Goal: Task Accomplishment & Management: Complete application form

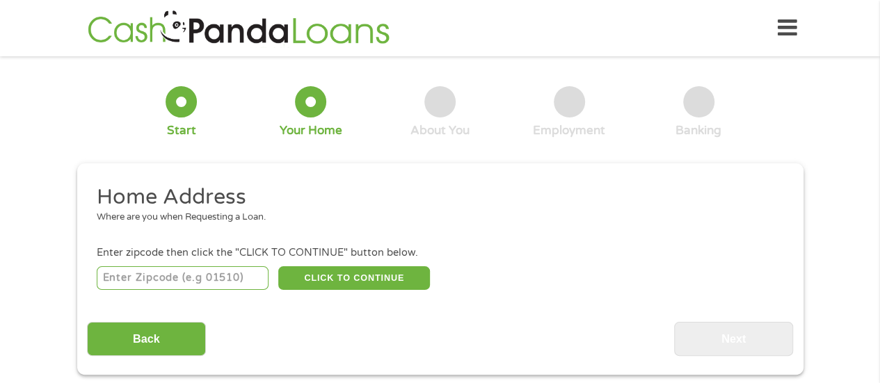
scroll to position [151, 0]
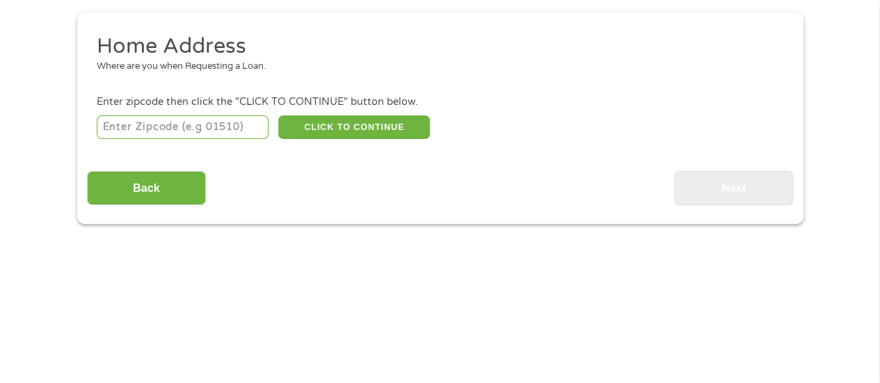
click at [121, 144] on div "Home Address Where are you when Requesting a Loan. Enter zipcode then click the…" at bounding box center [440, 119] width 706 height 173
click at [121, 141] on div "CLICK TO CONTINUE Please recheck your Zipcode, it seems to be Incorrect" at bounding box center [440, 127] width 686 height 29
click at [121, 135] on input "number" at bounding box center [183, 128] width 172 height 24
type input "32757"
select select "[US_STATE]"
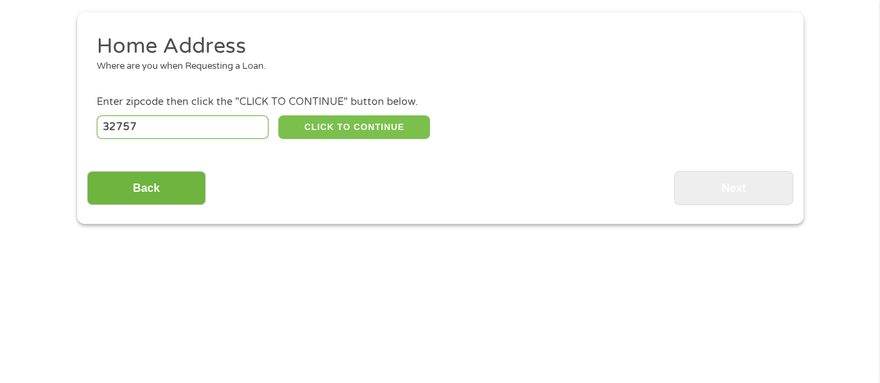
click at [315, 127] on button "CLICK TO CONTINUE" at bounding box center [354, 128] width 152 height 24
type input "32757"
type input "[GEOGRAPHIC_DATA][PERSON_NAME]"
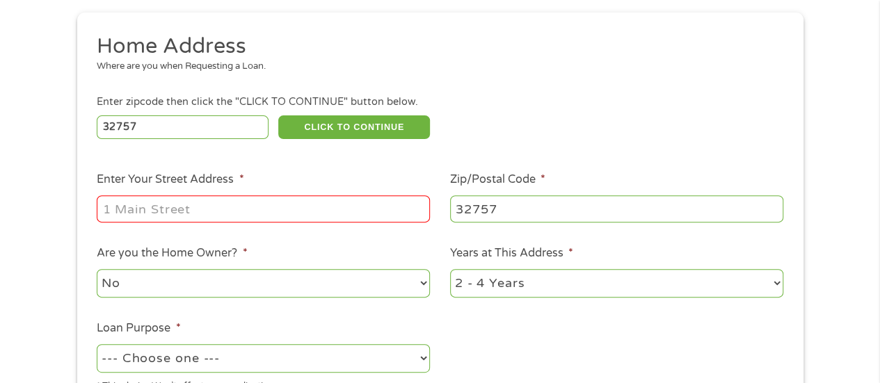
click at [295, 199] on input "Enter Your Street Address *" at bounding box center [263, 209] width 333 height 26
type input "[STREET_ADDRESS]"
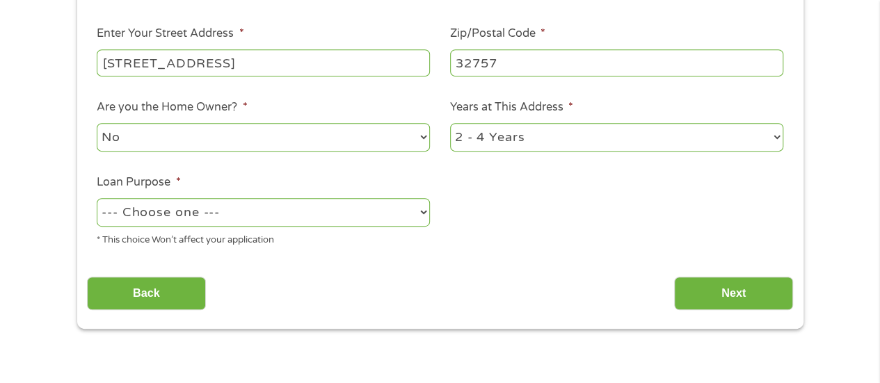
scroll to position [311, 0]
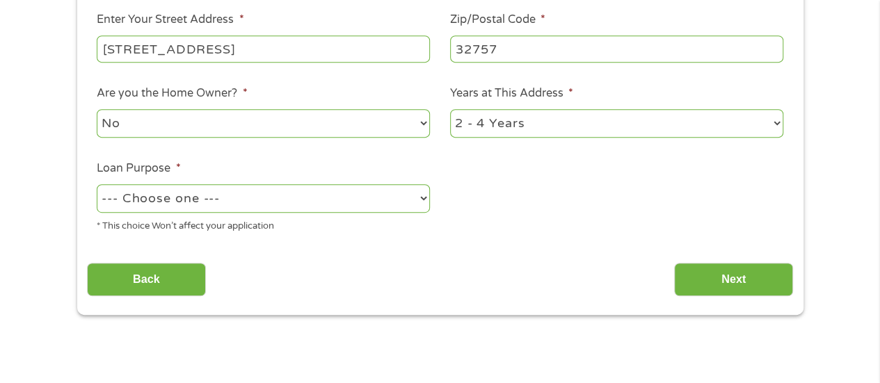
click at [322, 111] on select "No Yes" at bounding box center [263, 123] width 333 height 29
select select "yes"
click at [97, 110] on select "No Yes" at bounding box center [263, 123] width 333 height 29
click at [280, 191] on select "--- Choose one --- Pay Bills Debt Consolidation Home Improvement Major Purchase…" at bounding box center [263, 198] width 333 height 29
select select "medicalexpenses"
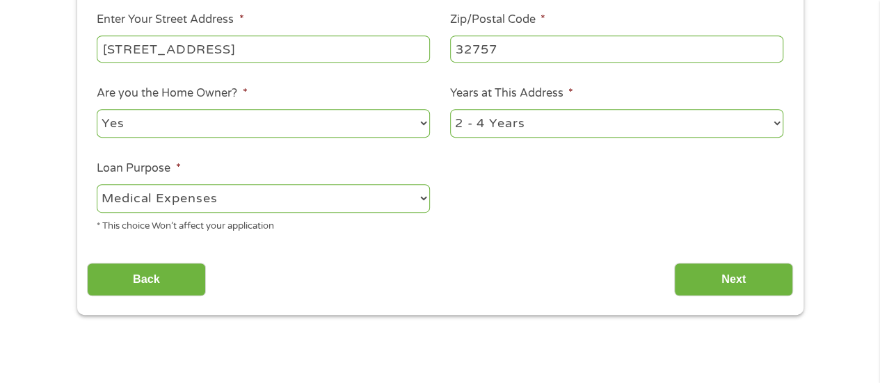
click at [97, 185] on select "--- Choose one --- Pay Bills Debt Consolidation Home Improvement Major Purchase…" at bounding box center [263, 198] width 333 height 29
click at [277, 150] on ul "Home Address Where are you when Requesting a Loan. Enter zipcode then click the…" at bounding box center [440, 59] width 706 height 372
click at [765, 273] on input "Next" at bounding box center [733, 280] width 119 height 34
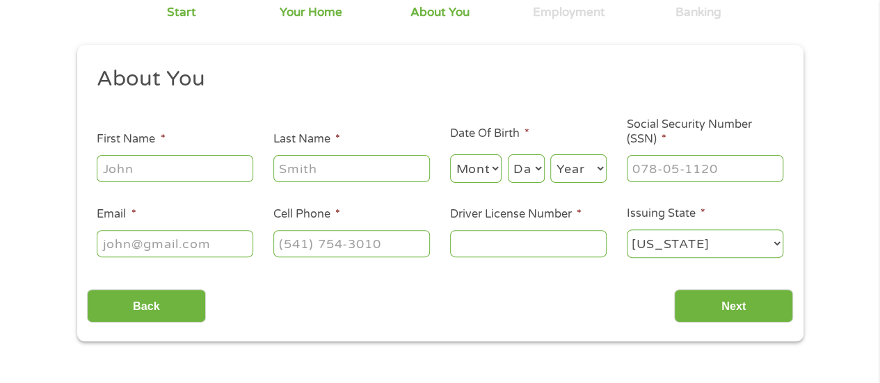
scroll to position [138, 0]
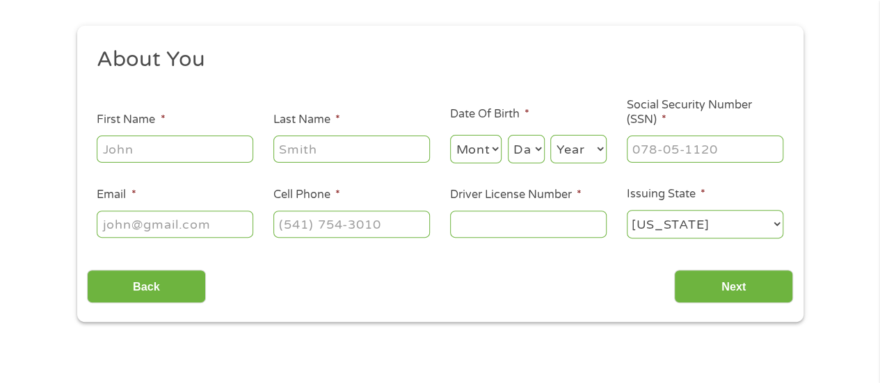
click at [182, 154] on input "First Name *" at bounding box center [175, 149] width 157 height 26
type input "[PERSON_NAME]"
type input "[EMAIL_ADDRESS][DOMAIN_NAME]"
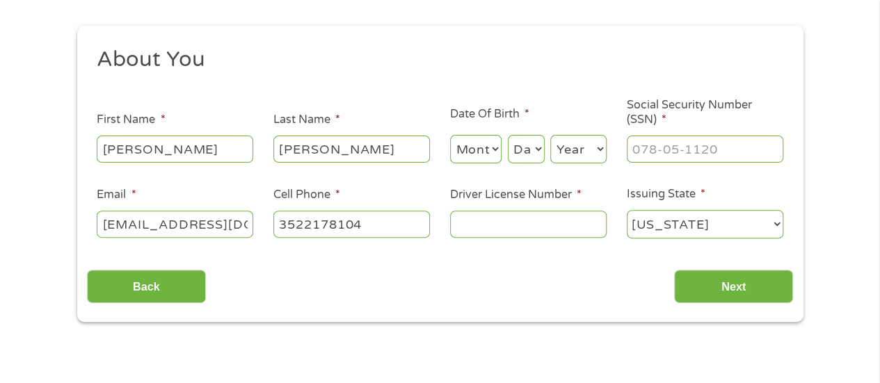
type input "[PHONE_NUMBER]"
click at [482, 151] on select "Month 1 2 3 4 5 6 7 8 9 10 11 12" at bounding box center [476, 149] width 52 height 29
select select "11"
click at [450, 135] on select "Month 1 2 3 4 5 6 7 8 9 10 11 12" at bounding box center [476, 149] width 52 height 29
click at [522, 154] on select "Day 1 2 3 4 5 6 7 8 9 10 11 12 13 14 15 16 17 18 19 20 21 22 23 24 25 26 27 28 …" at bounding box center [526, 149] width 37 height 29
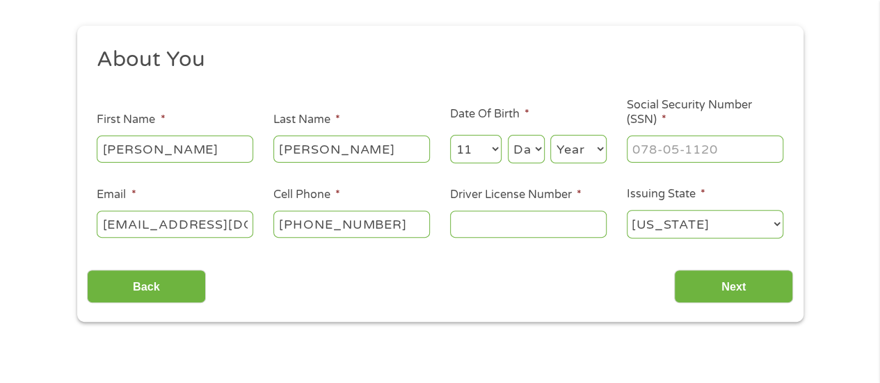
select select "19"
click at [508, 135] on select "Day 1 2 3 4 5 6 7 8 9 10 11 12 13 14 15 16 17 18 19 20 21 22 23 24 25 26 27 28 …" at bounding box center [526, 149] width 37 height 29
click at [598, 157] on select "Year [DATE] 2006 2005 2004 2003 2002 2001 2000 1999 1998 1997 1996 1995 1994 19…" at bounding box center [578, 149] width 56 height 29
select select "1992"
click at [550, 135] on select "Year [DATE] 2006 2005 2004 2003 2002 2001 2000 1999 1998 1997 1996 1995 1994 19…" at bounding box center [578, 149] width 56 height 29
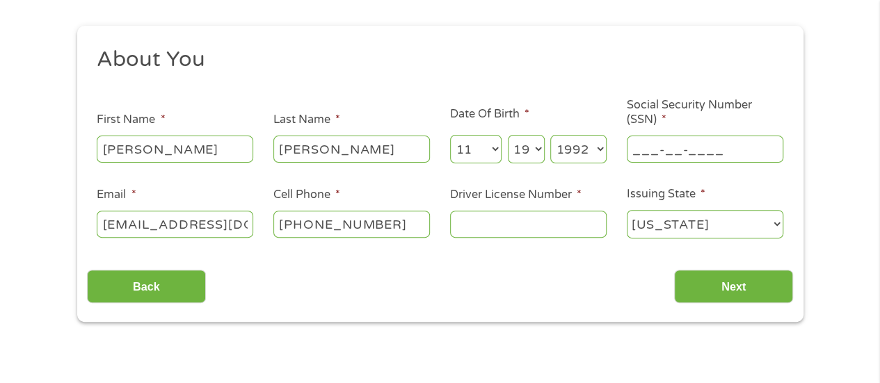
click at [676, 155] on input "___-__-____" at bounding box center [705, 149] width 157 height 26
type input "593-27-6893"
click at [471, 239] on div at bounding box center [528, 225] width 157 height 32
click at [471, 234] on input "Driver License Number *" at bounding box center [528, 224] width 157 height 26
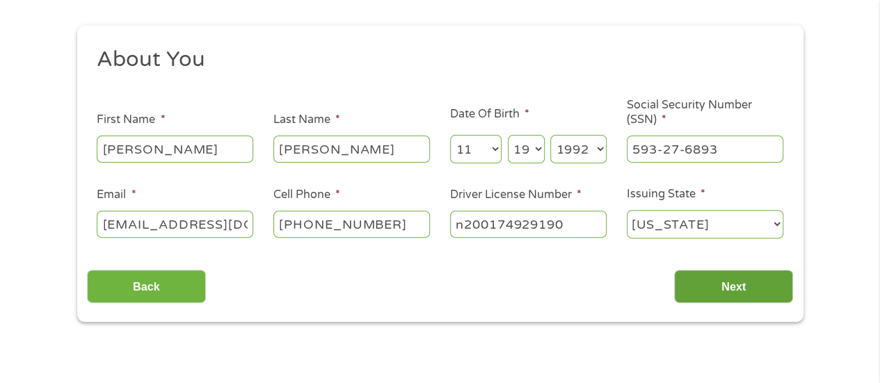
type input "n200174929190"
click at [727, 293] on input "Next" at bounding box center [733, 287] width 119 height 34
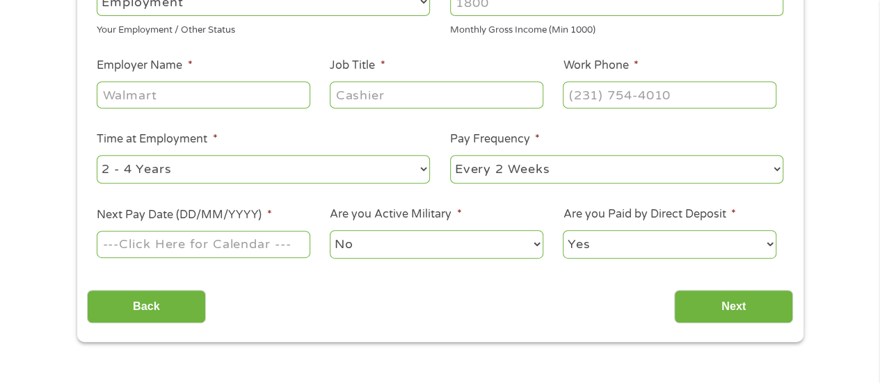
scroll to position [240, 0]
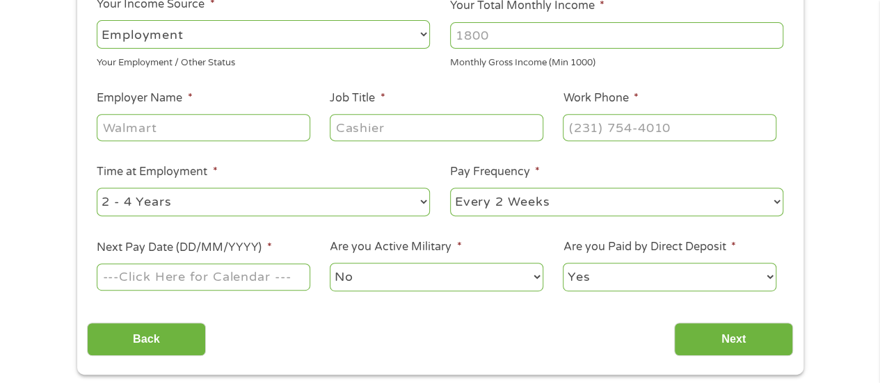
click at [505, 42] on input "Your Total Monthly Income *" at bounding box center [616, 35] width 333 height 26
type input "4200"
click at [156, 127] on input "Employer Name *" at bounding box center [203, 127] width 213 height 26
type input "spaint"
type input "pm"
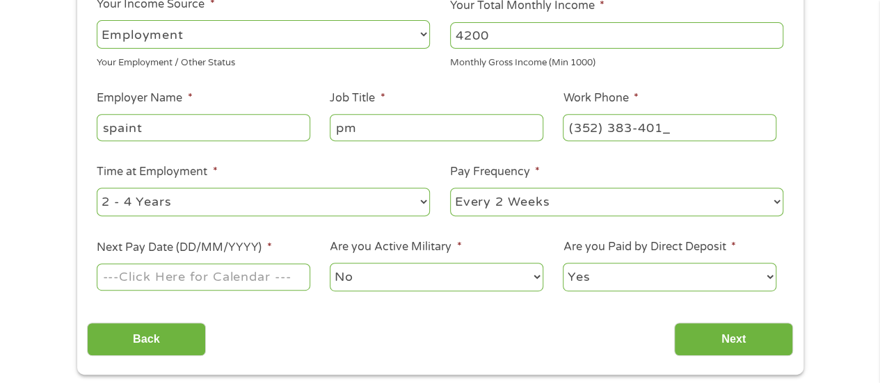
type input "[PHONE_NUMBER]"
click at [354, 205] on select "--- Choose one --- 1 Year or less 1 - 2 Years 2 - 4 Years Over 4 Years" at bounding box center [263, 202] width 333 height 29
select select "60months"
click at [97, 188] on select "--- Choose one --- 1 Year or less 1 - 2 Years 2 - 4 Years Over 4 Years" at bounding box center [263, 202] width 333 height 29
click at [498, 207] on select "--- Choose one --- Every 2 Weeks Every Week Monthly Semi-Monthly" at bounding box center [616, 202] width 333 height 29
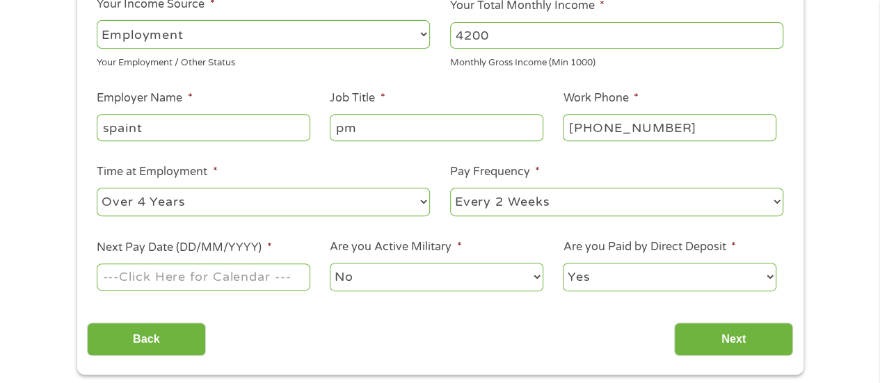
select select "monthly"
click at [450, 188] on select "--- Choose one --- Every 2 Weeks Every Week Monthly Semi-Monthly" at bounding box center [616, 202] width 333 height 29
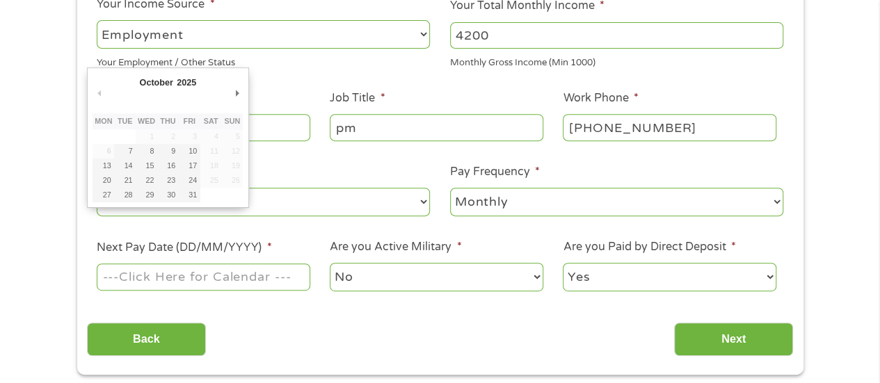
click at [241, 278] on input "Next Pay Date (DD/MM/YYYY) *" at bounding box center [203, 277] width 213 height 26
type input "[DATE]"
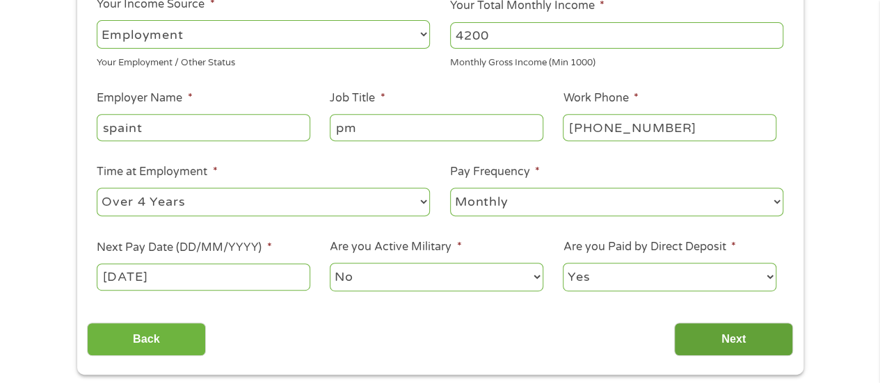
click at [697, 328] on input "Next" at bounding box center [733, 340] width 119 height 34
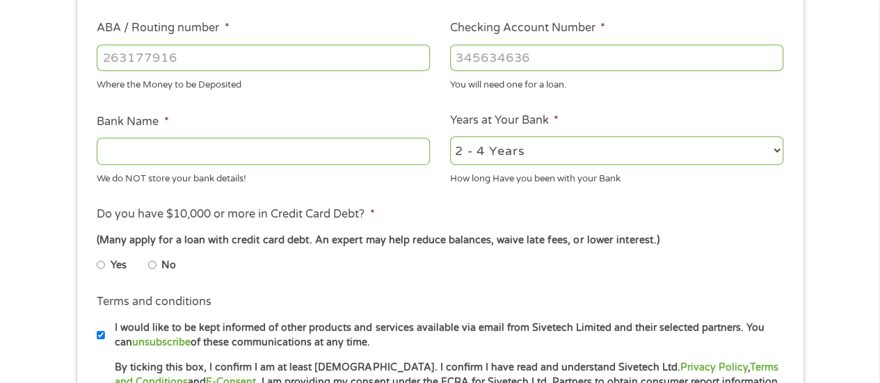
scroll to position [541, 0]
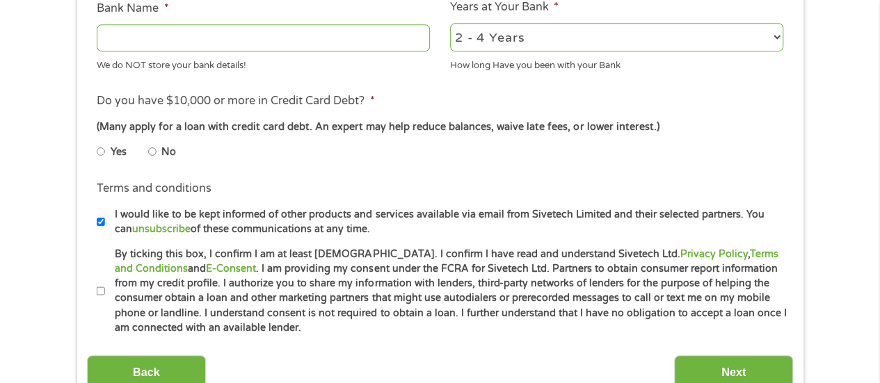
click at [152, 153] on input "No" at bounding box center [152, 152] width 8 height 22
radio input "true"
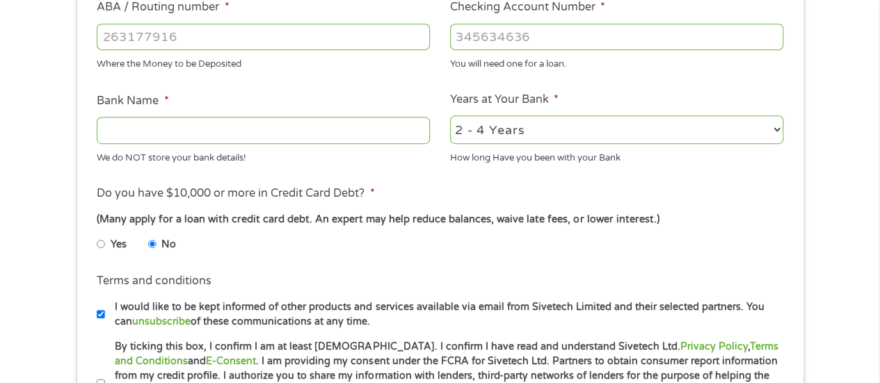
scroll to position [399, 0]
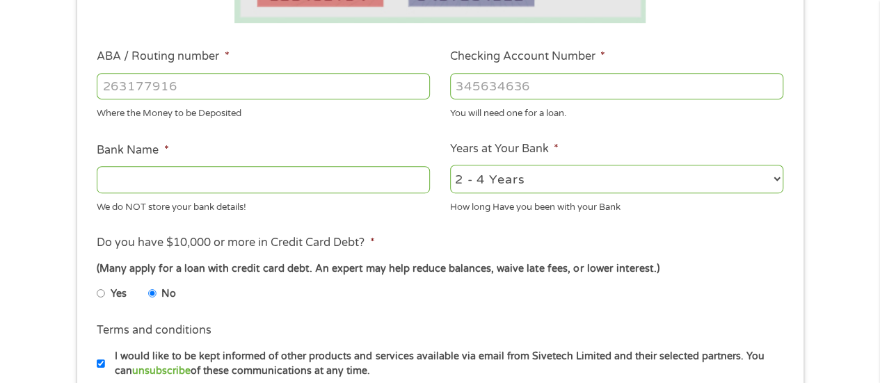
click at [527, 169] on select "2 - 4 Years 6 - 12 Months 1 - 2 Years Over 4 Years" at bounding box center [616, 179] width 333 height 29
select select "60months"
click at [450, 165] on select "2 - 4 Years 6 - 12 Months 1 - 2 Years Over 4 Years" at bounding box center [616, 179] width 333 height 29
click at [194, 184] on input "Bank Name *" at bounding box center [263, 179] width 333 height 26
type input "chase"
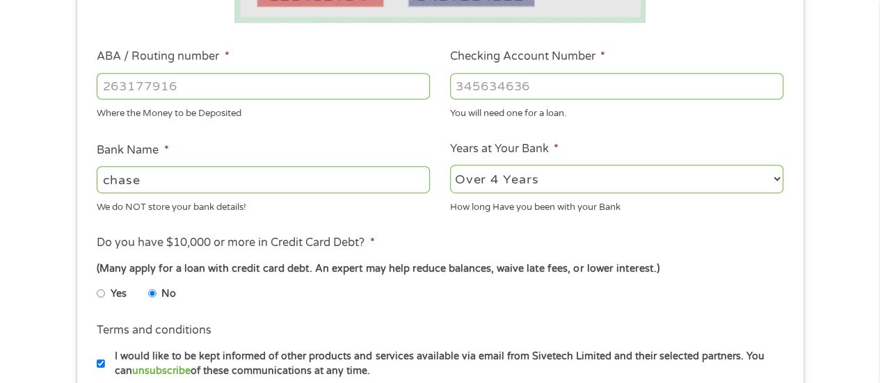
click at [191, 84] on input "ABA / Routing number *" at bounding box center [263, 86] width 333 height 26
click at [562, 81] on input "Checking Account Number *" at bounding box center [616, 86] width 333 height 26
click at [502, 91] on input "Checking Account Number *" at bounding box center [616, 86] width 333 height 26
type input "531679673"
click at [287, 84] on input "ABA / Routing number *" at bounding box center [263, 86] width 333 height 26
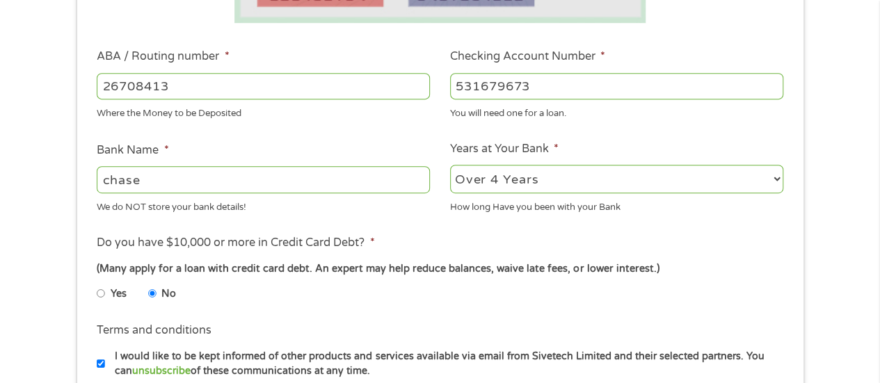
type input "267084131"
type input "[PERSON_NAME] [PERSON_NAME] BANK NA"
type input "267084131"
click at [676, 222] on ul "Bank Information Where do you want the funds deposited? ABA / Routing number * …" at bounding box center [440, 131] width 706 height 693
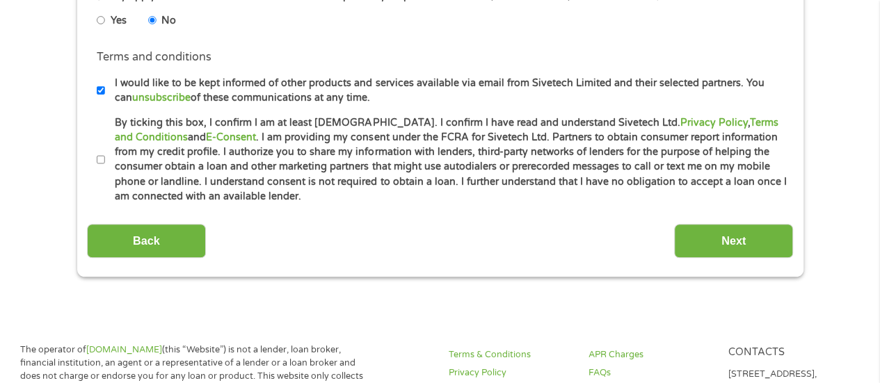
scroll to position [683, 0]
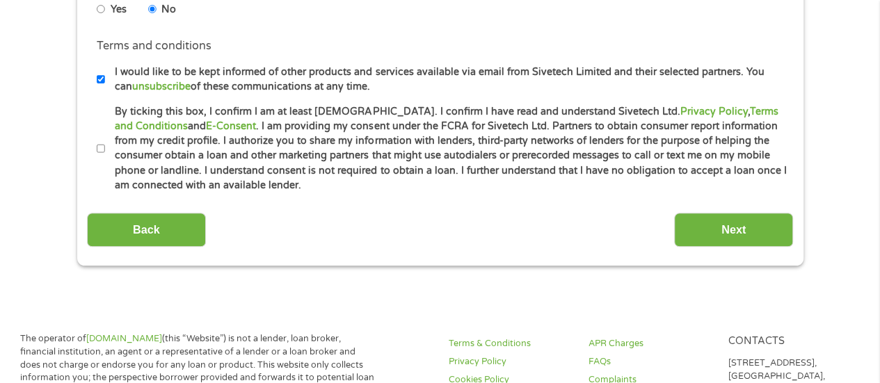
click at [102, 147] on input "By ticking this box, I confirm I am at least [DEMOGRAPHIC_DATA]. I confirm I ha…" at bounding box center [101, 149] width 8 height 22
checkbox input "true"
click at [777, 225] on input "Next" at bounding box center [733, 230] width 119 height 34
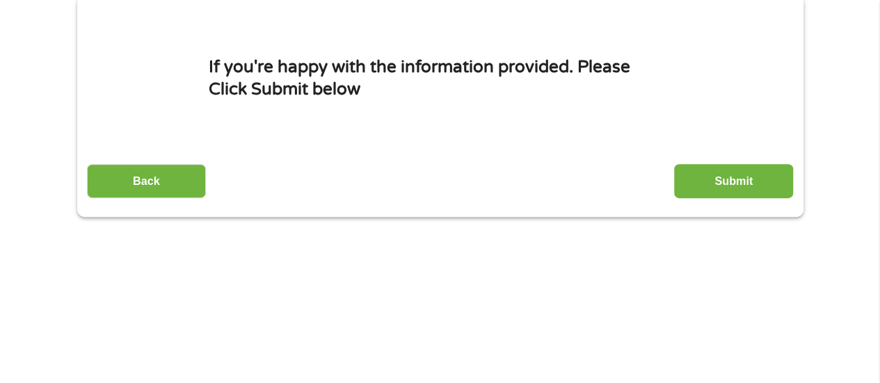
scroll to position [187, 0]
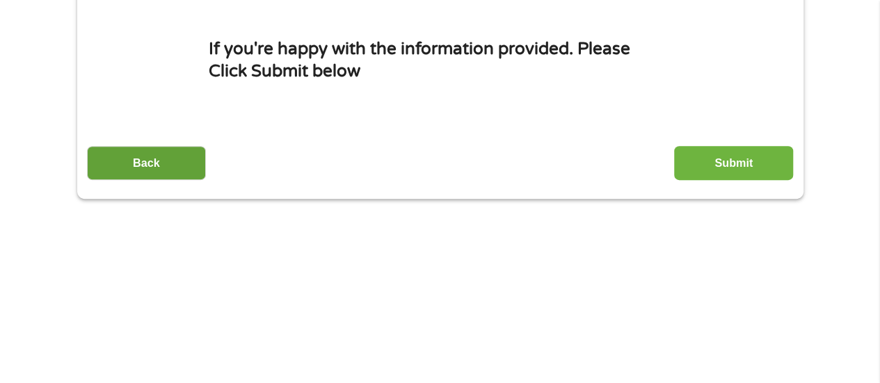
click at [168, 152] on input "Back" at bounding box center [146, 163] width 119 height 34
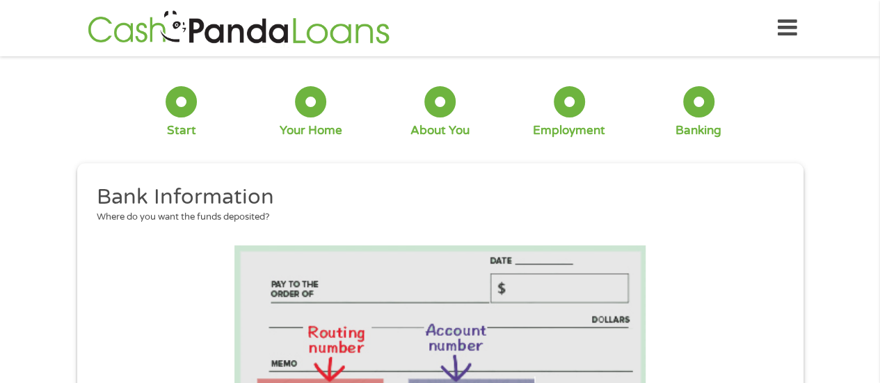
scroll to position [651, 0]
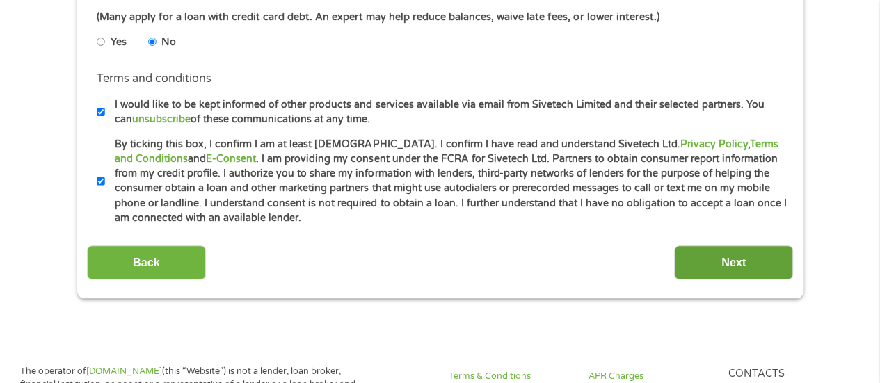
click at [774, 258] on input "Next" at bounding box center [733, 263] width 119 height 34
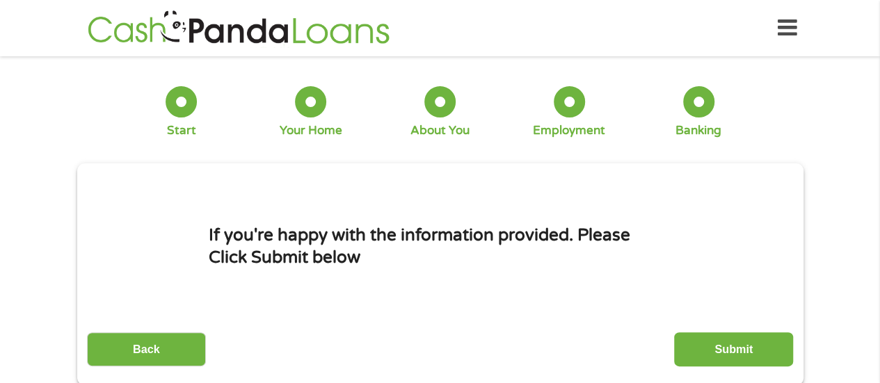
scroll to position [136, 0]
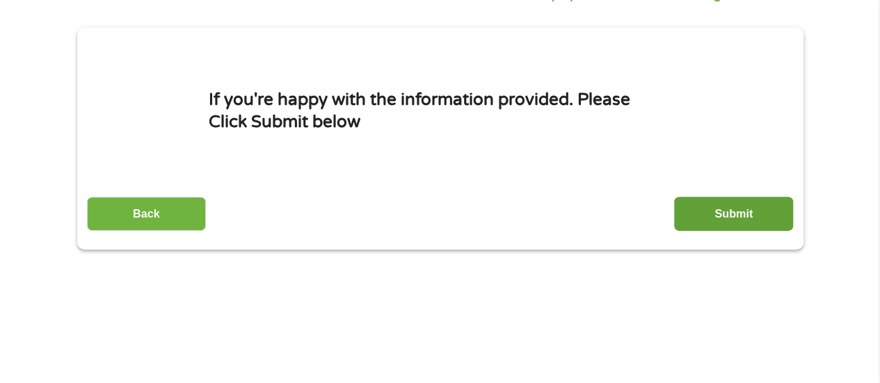
click at [752, 227] on input "Submit" at bounding box center [733, 214] width 119 height 34
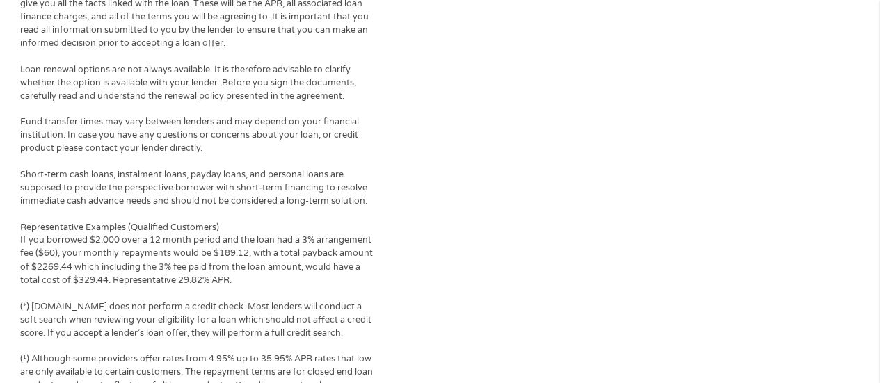
scroll to position [0, 0]
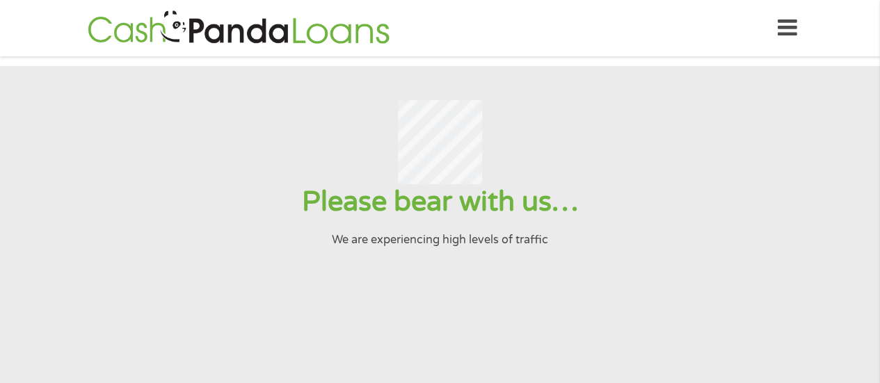
click at [333, 29] on img at bounding box center [239, 28] width 310 height 40
